Goal: Transaction & Acquisition: Purchase product/service

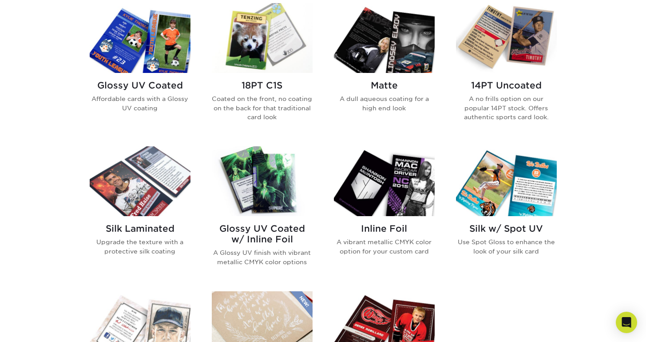
scroll to position [446, 0]
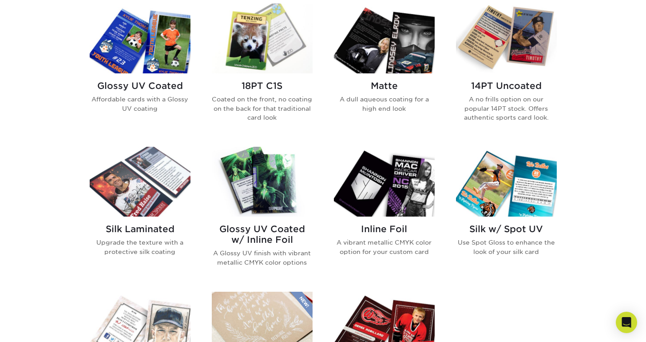
click at [154, 82] on h2 "Glossy UV Coated" at bounding box center [140, 85] width 101 height 11
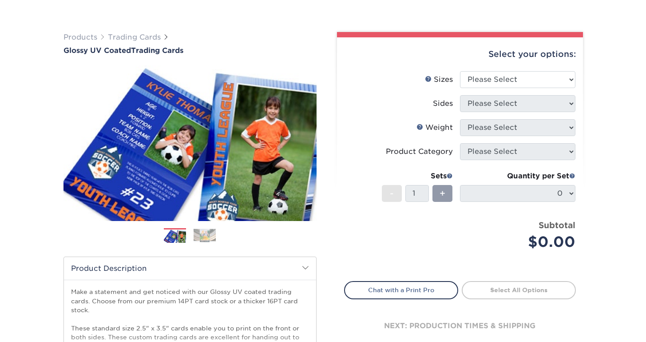
scroll to position [60, 0]
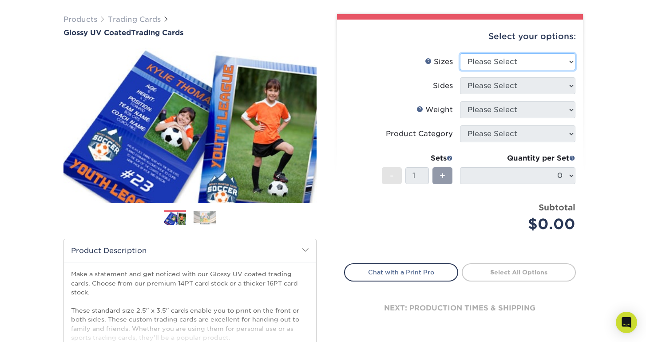
click at [511, 60] on select "Please Select 2.5" x 3.5"" at bounding box center [517, 61] width 115 height 17
select select "2.50x3.50"
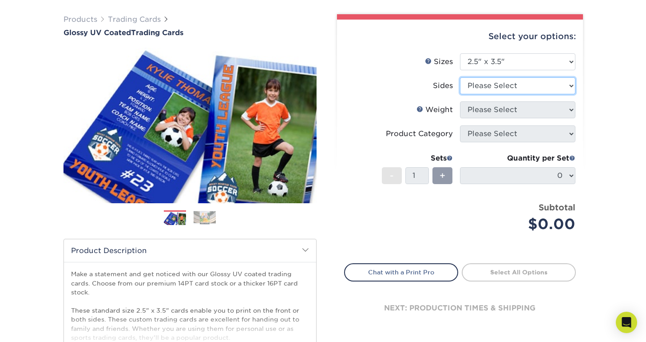
click at [516, 87] on select "Please Select Print Both Sides Print Front Only" at bounding box center [517, 85] width 115 height 17
select select "13abbda7-1d64-4f25-8bb2-c179b224825d"
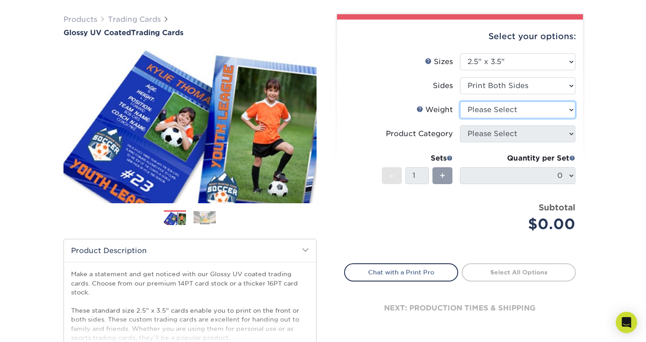
click at [530, 114] on select "Please Select 16PT 14PT 18PT C1S" at bounding box center [517, 109] width 115 height 17
select select "16PT"
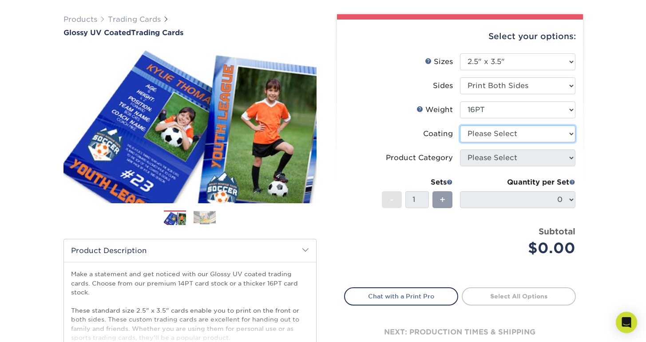
click at [533, 135] on select at bounding box center [517, 133] width 115 height 17
select select "ae367451-b2b8-45df-a344-0f05b6a12993"
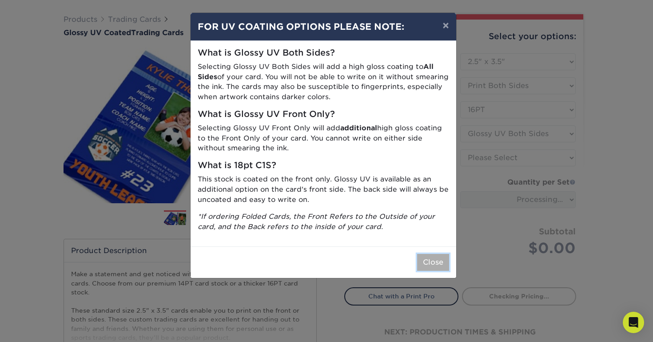
click at [430, 260] on button "Close" at bounding box center [433, 262] width 32 height 17
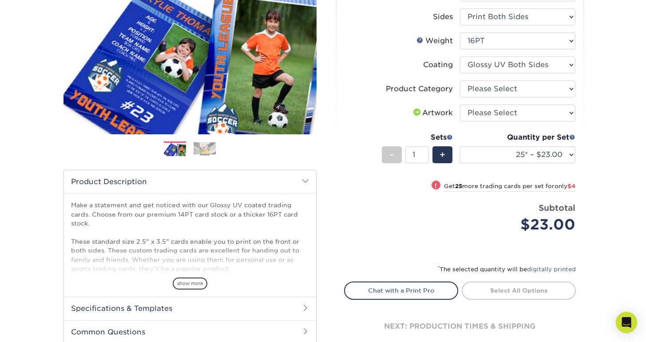
scroll to position [130, 0]
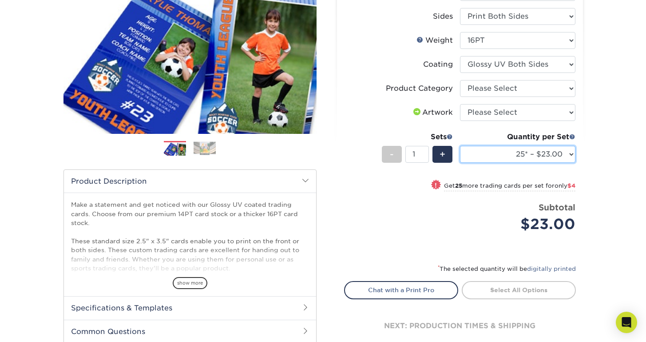
click at [546, 153] on select "25* – $23.00 50* – $27.00 75* – $33.00 100* – $37.00 250* – $47.00 500 – $58.00…" at bounding box center [517, 154] width 115 height 17
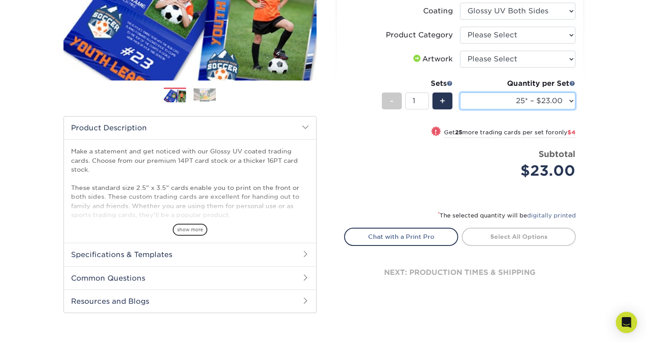
scroll to position [187, 0]
